Goal: Task Accomplishment & Management: Use online tool/utility

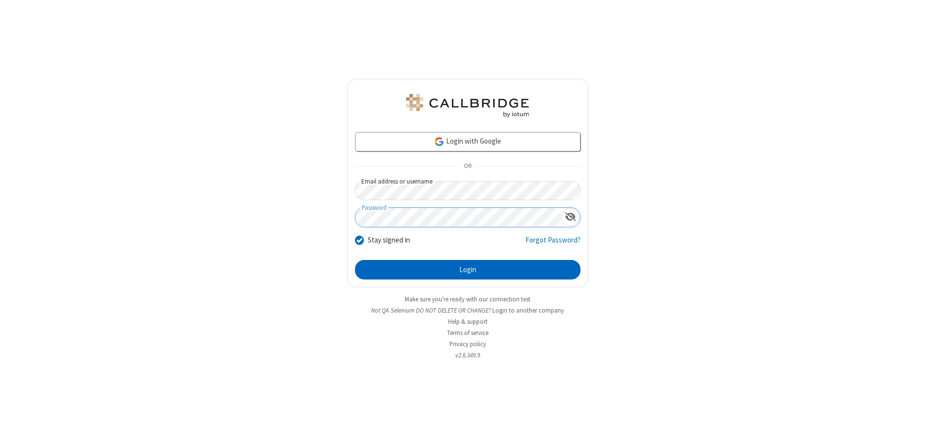
click at [467, 270] on button "Login" at bounding box center [467, 269] width 225 height 19
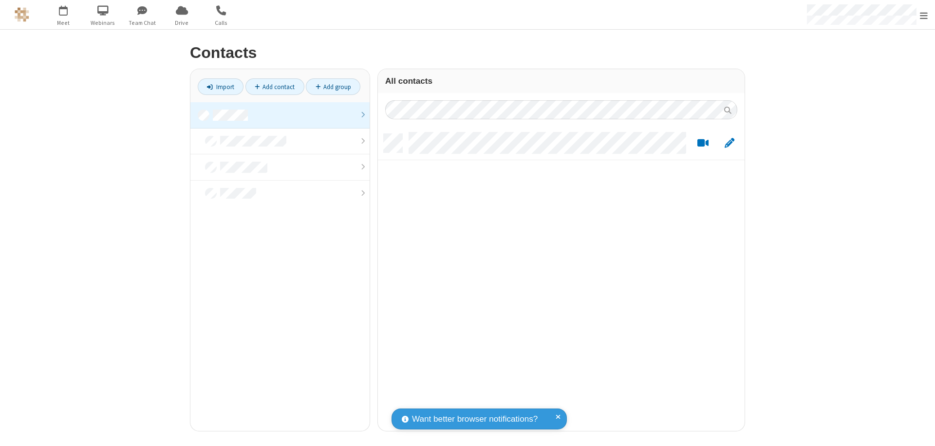
scroll to position [297, 359]
click at [280, 115] on link at bounding box center [279, 115] width 179 height 26
click at [221, 87] on link "Import" at bounding box center [221, 86] width 46 height 17
